Goal: Task Accomplishment & Management: Use online tool/utility

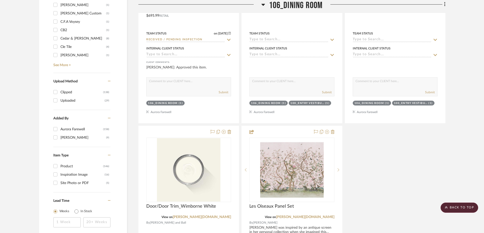
click at [264, 5] on icon at bounding box center [263, 5] width 4 height 6
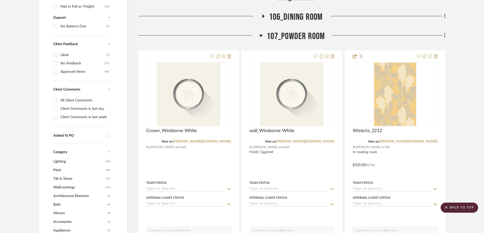
scroll to position [310, 0]
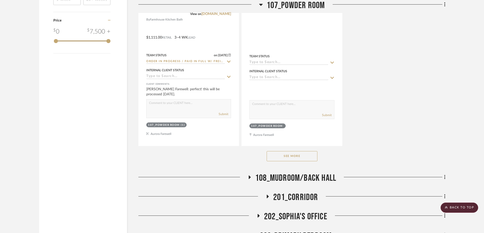
scroll to position [990, 0]
click at [289, 151] on button "See More" at bounding box center [291, 156] width 51 height 10
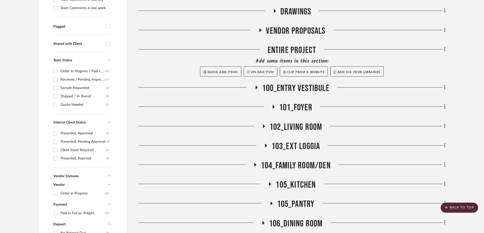
scroll to position [203, 0]
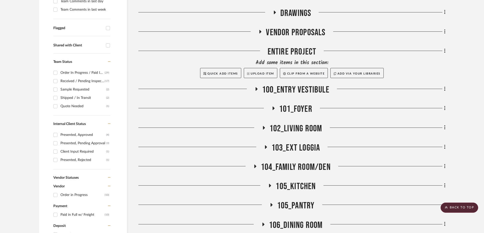
click at [271, 203] on icon at bounding box center [271, 205] width 6 height 4
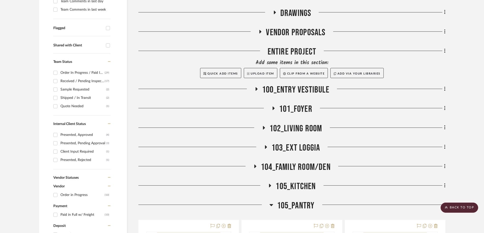
scroll to position [330, 0]
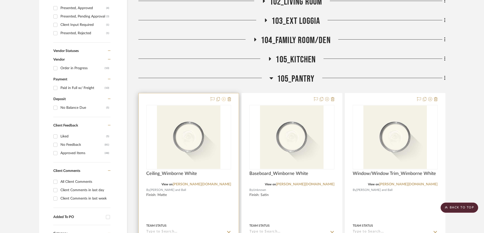
click at [223, 97] on icon at bounding box center [224, 99] width 4 height 4
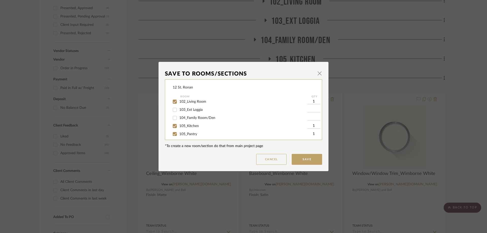
scroll to position [76, 0]
click at [173, 110] on input "105_Pantry" at bounding box center [175, 109] width 8 height 8
checkbox input "false"
click at [299, 162] on button "Save" at bounding box center [307, 159] width 30 height 11
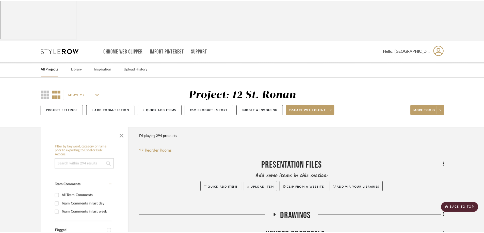
scroll to position [330, 0]
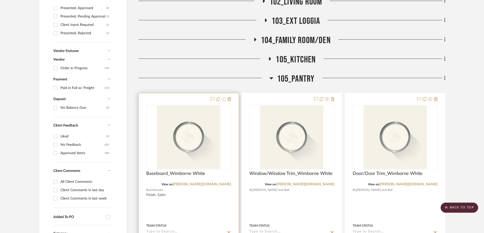
click at [223, 97] on icon at bounding box center [224, 99] width 4 height 4
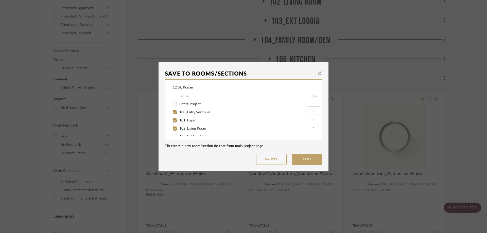
scroll to position [51, 0]
click at [173, 133] on input "105_Pantry" at bounding box center [175, 134] width 8 height 8
checkbox input "false"
click at [301, 159] on button "Save" at bounding box center [307, 159] width 30 height 11
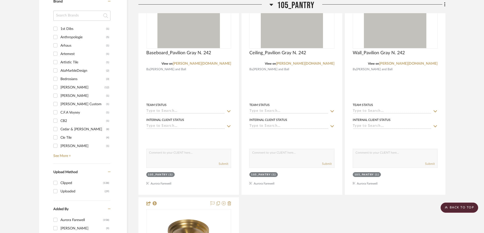
scroll to position [761, 0]
